Goal: Share content

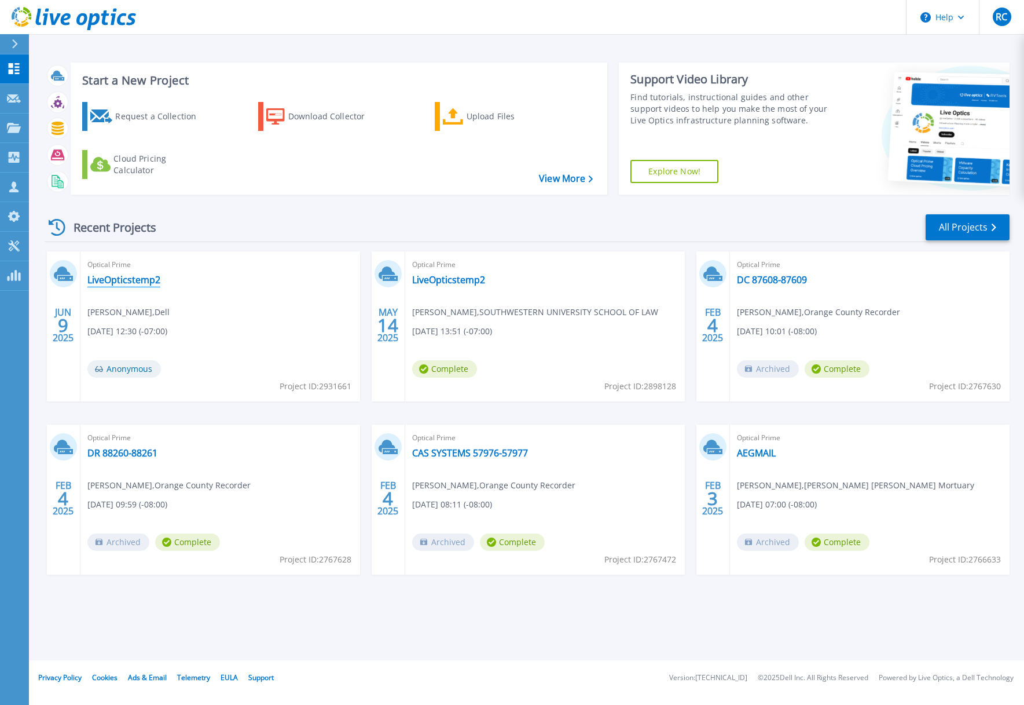
click at [148, 278] on link "LiveOpticstemp2" at bounding box center [123, 280] width 73 height 12
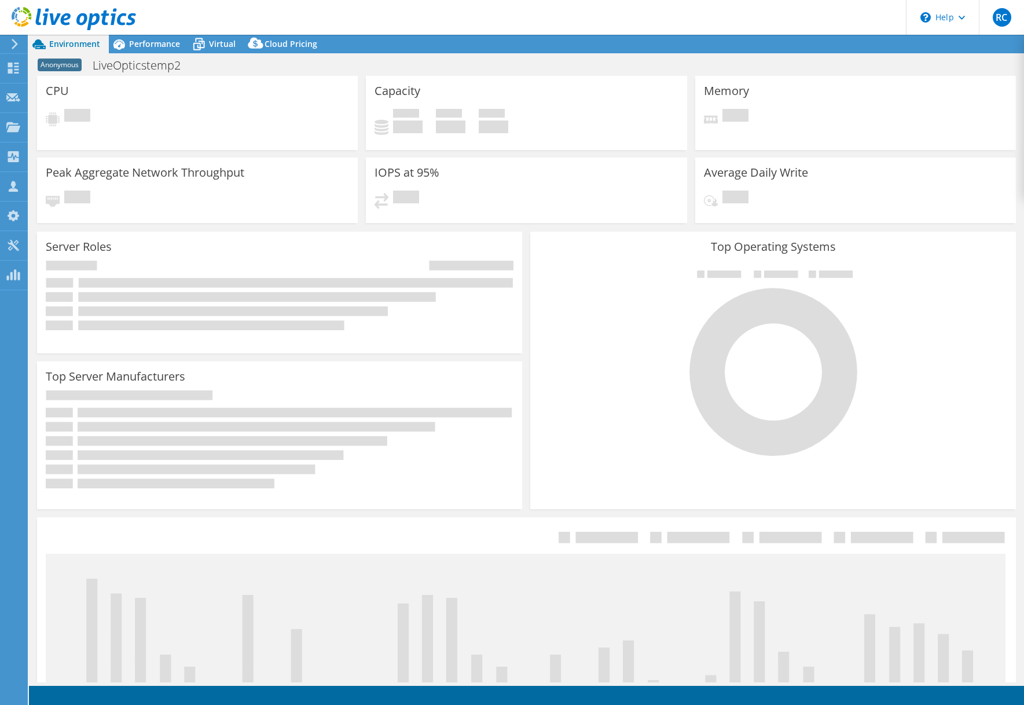
select select "USD"
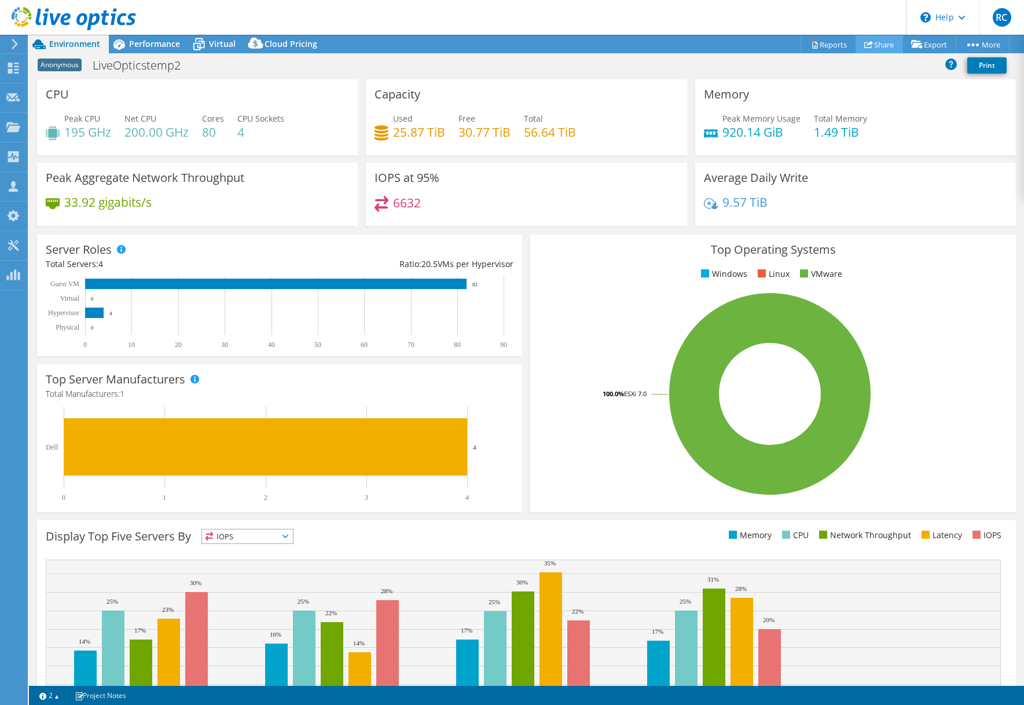
click at [886, 46] on link "Share" at bounding box center [879, 44] width 47 height 18
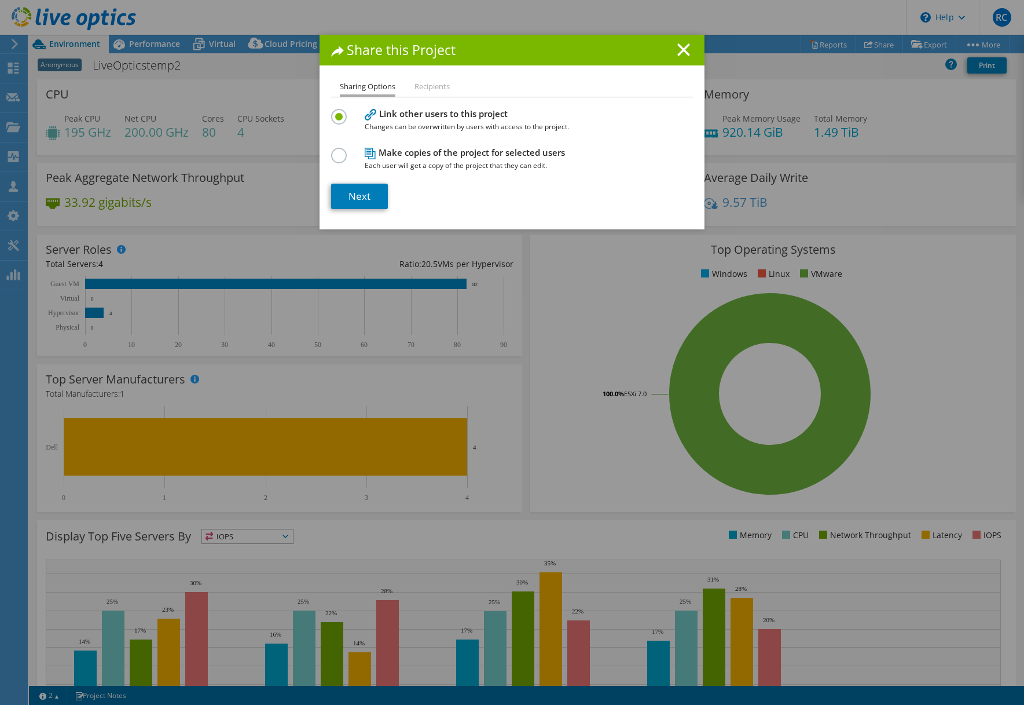
click at [691, 52] on h1 "Share this Project" at bounding box center [512, 49] width 362 height 13
click at [690, 52] on icon at bounding box center [684, 49] width 13 height 13
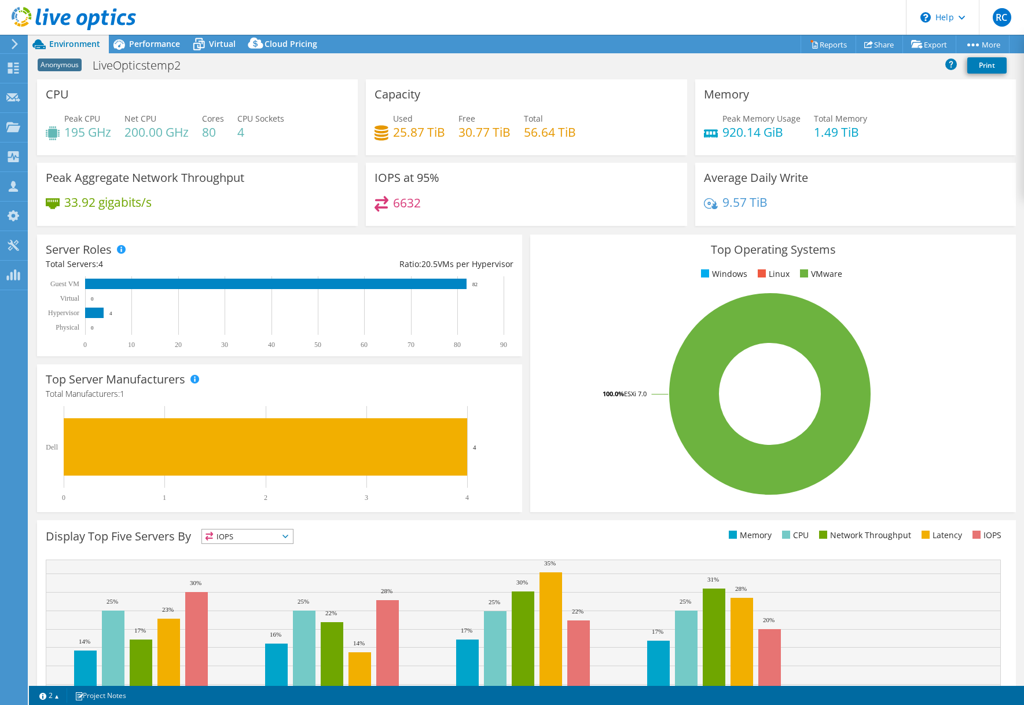
click at [647, 38] on div "Project Actions Project Actions Reports Share Export vSAN ReadyNode Sizer" at bounding box center [526, 44] width 995 height 19
